Goal: Find specific page/section: Find specific page/section

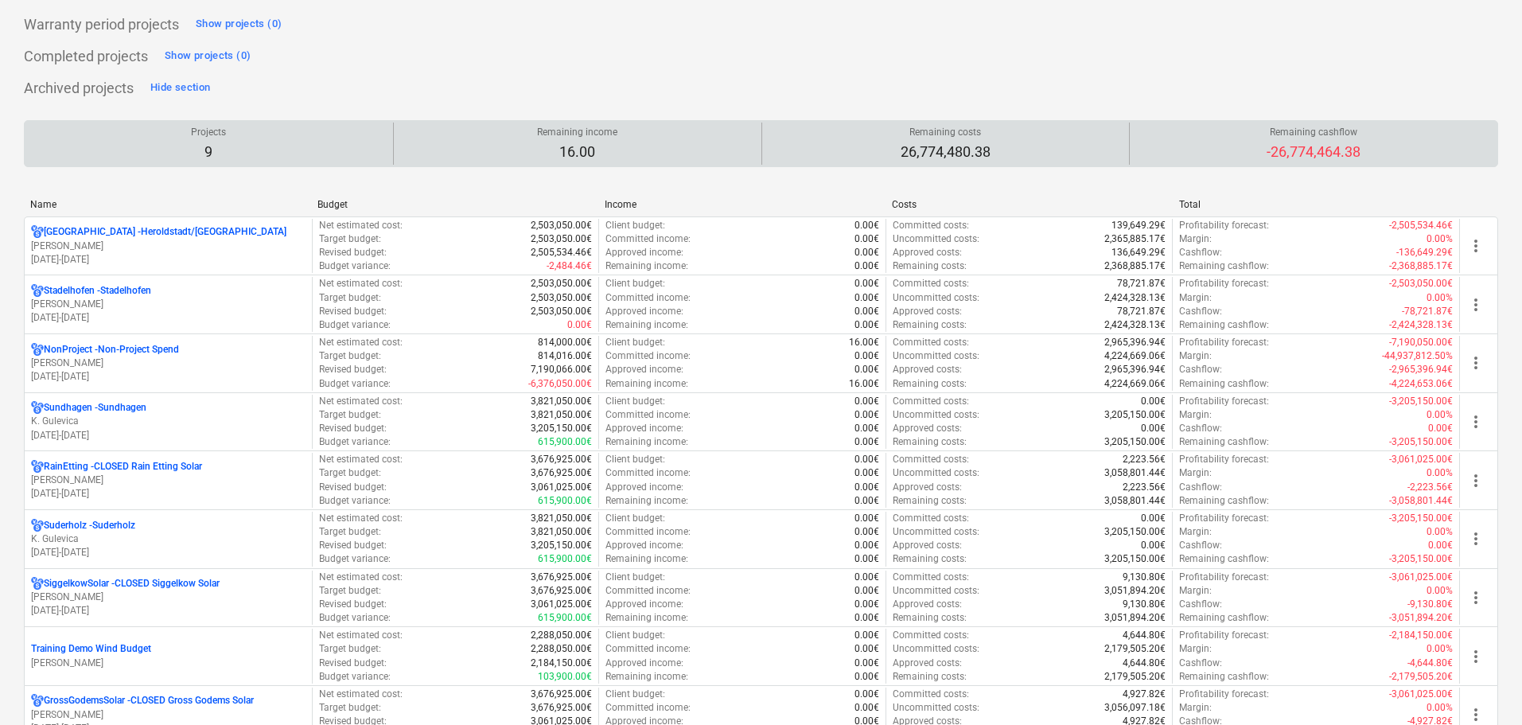
scroll to position [2725, 0]
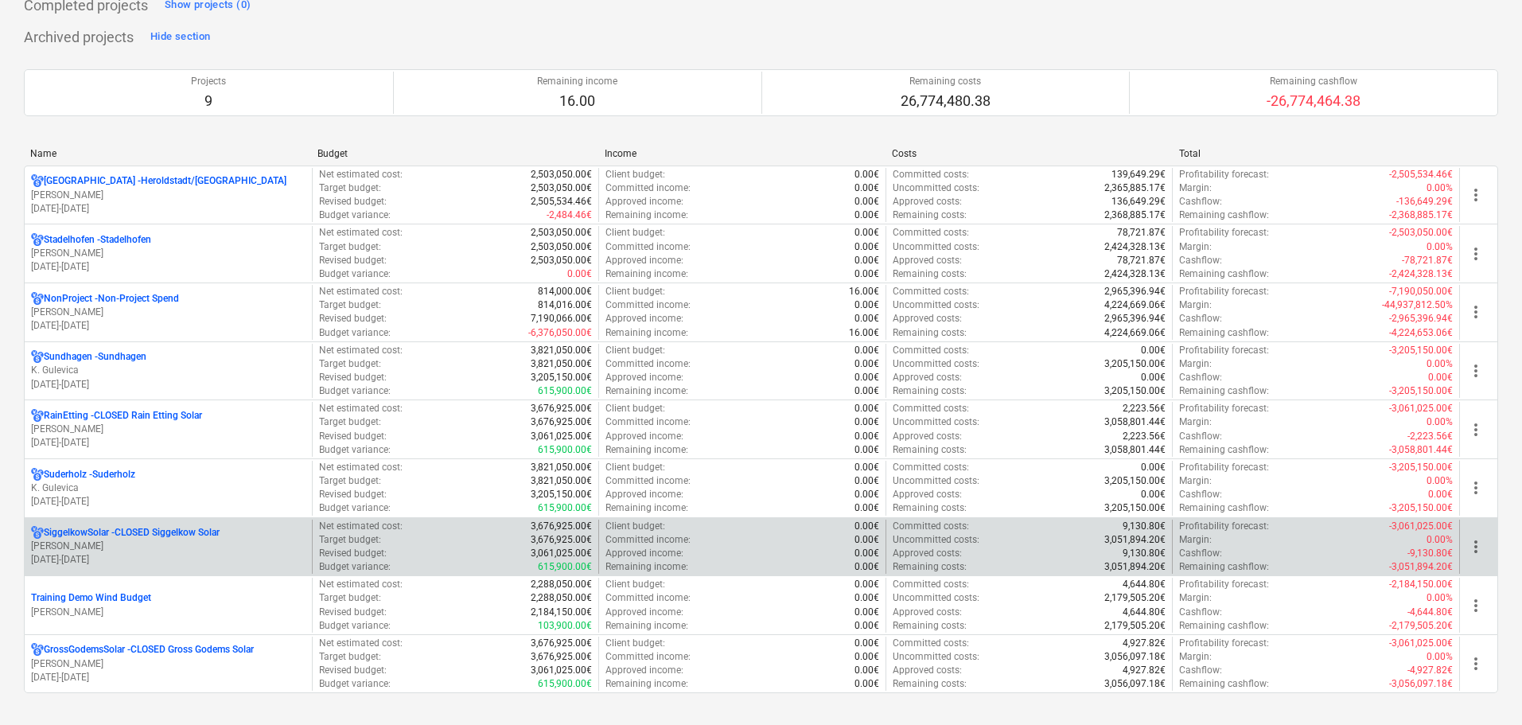
click at [235, 538] on div "SiggelkowSolar - CLOSED Siggelkow Solar" at bounding box center [168, 533] width 274 height 14
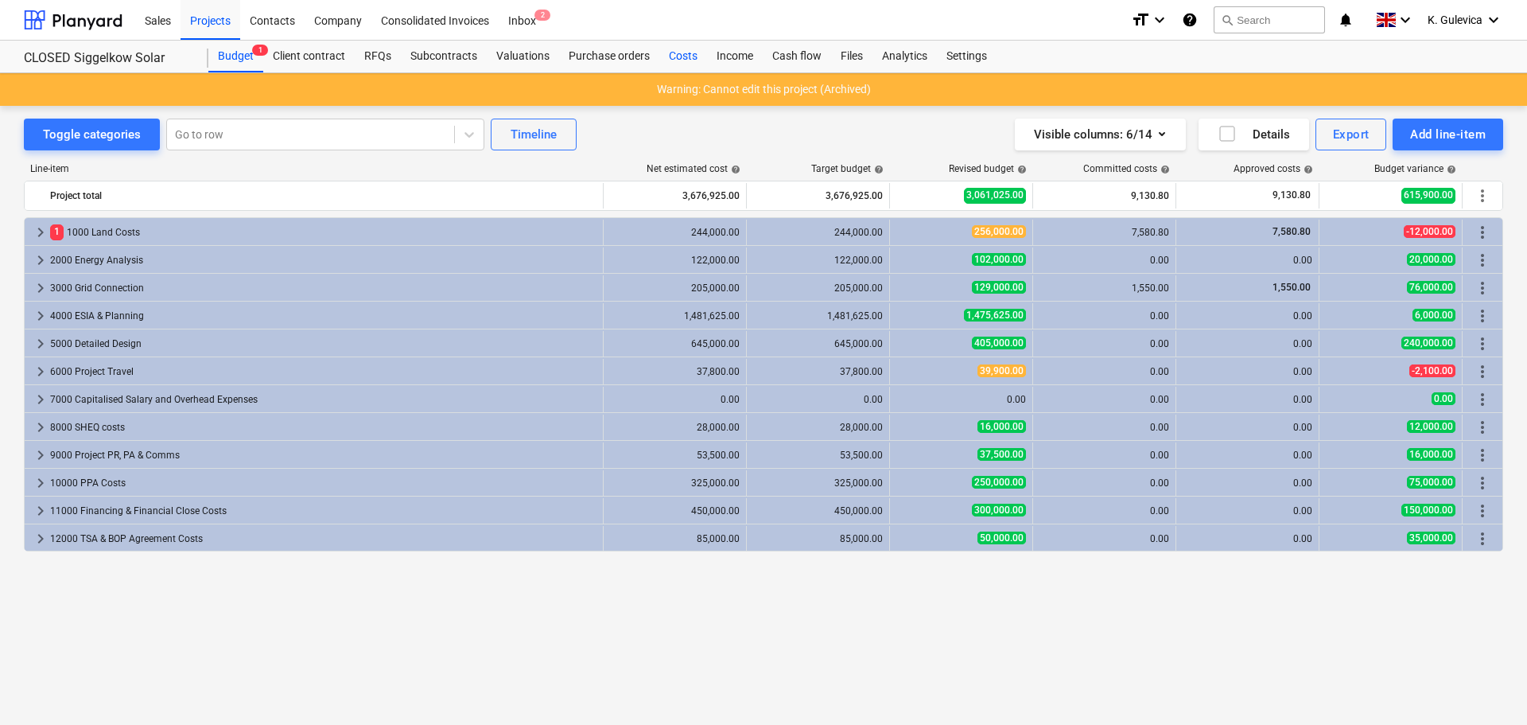
click at [676, 59] on div "Costs" at bounding box center [683, 57] width 48 height 32
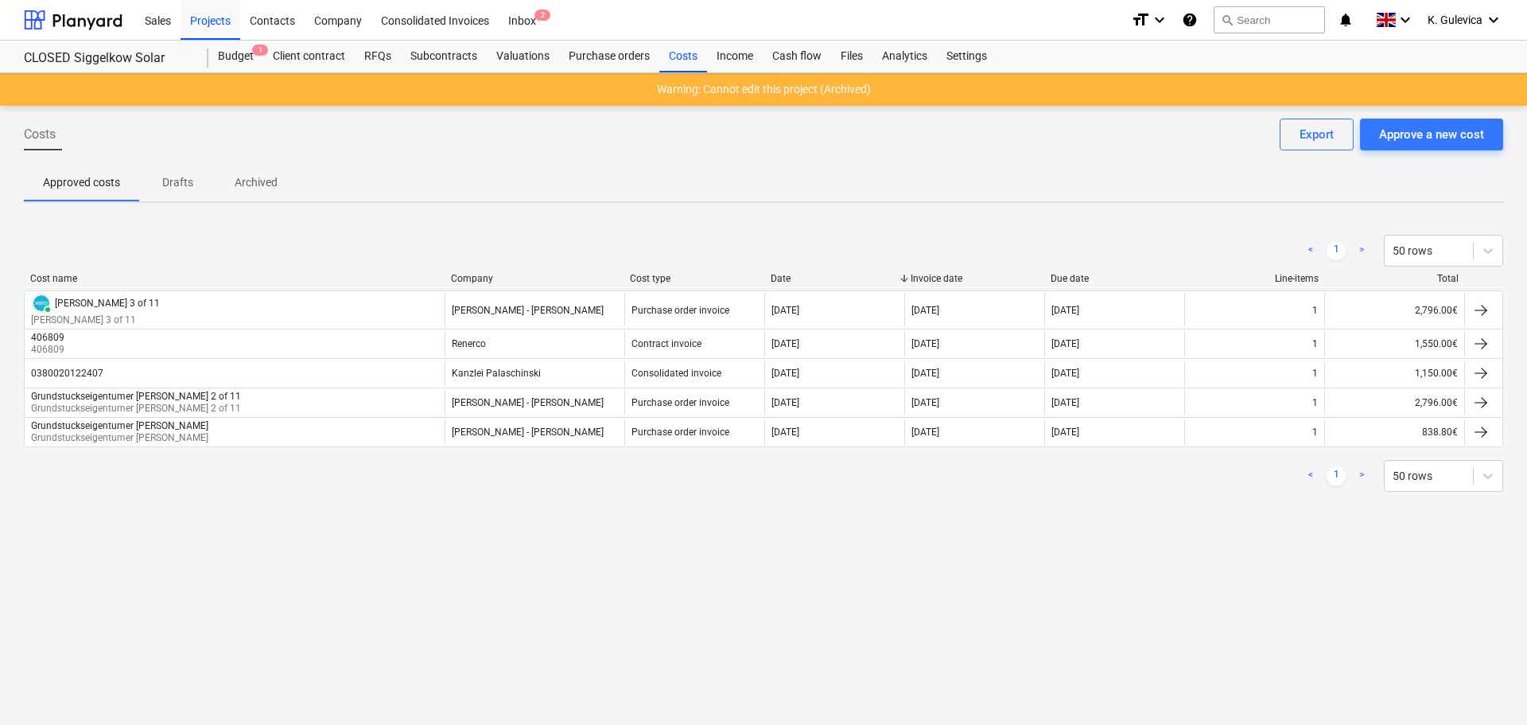
click at [1425, 22] on div "format_size keyboard_arrow_down help search Search notifications 0 keyboard_arr…" at bounding box center [1317, 20] width 372 height 40
click at [1452, 19] on span "K. Gulevica" at bounding box center [1455, 20] width 55 height 13
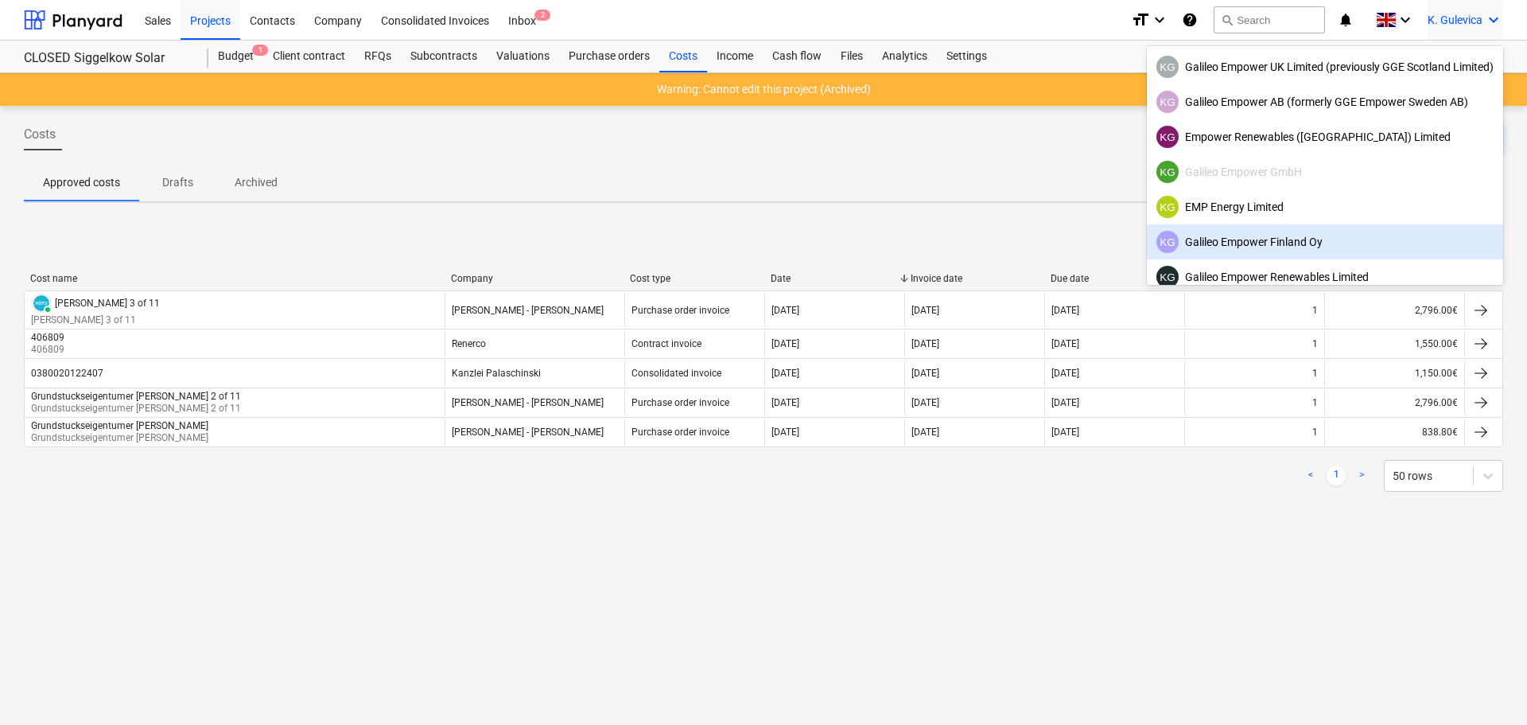
click at [1236, 243] on div "KG Galileo Empower Finland Oy" at bounding box center [1325, 242] width 337 height 22
